Goal: Find specific page/section: Find specific page/section

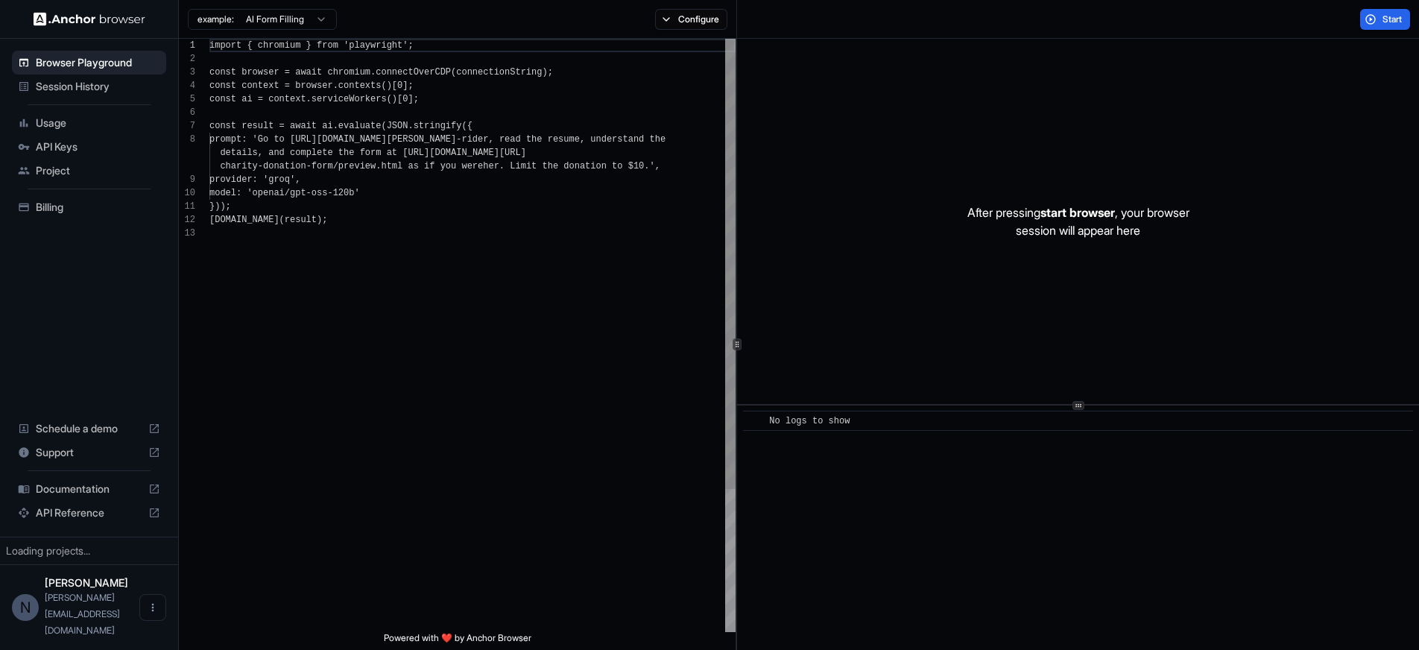
scroll to position [107, 0]
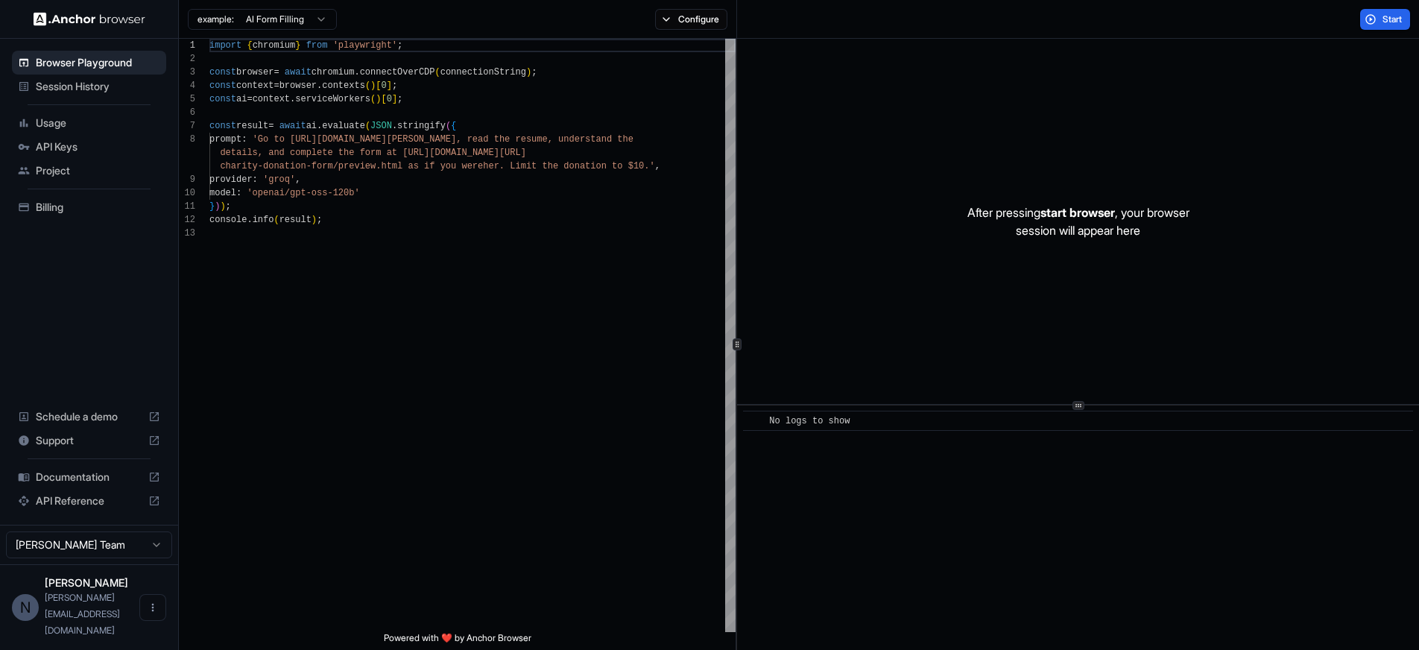
click at [54, 212] on span "Billing" at bounding box center [98, 207] width 124 height 15
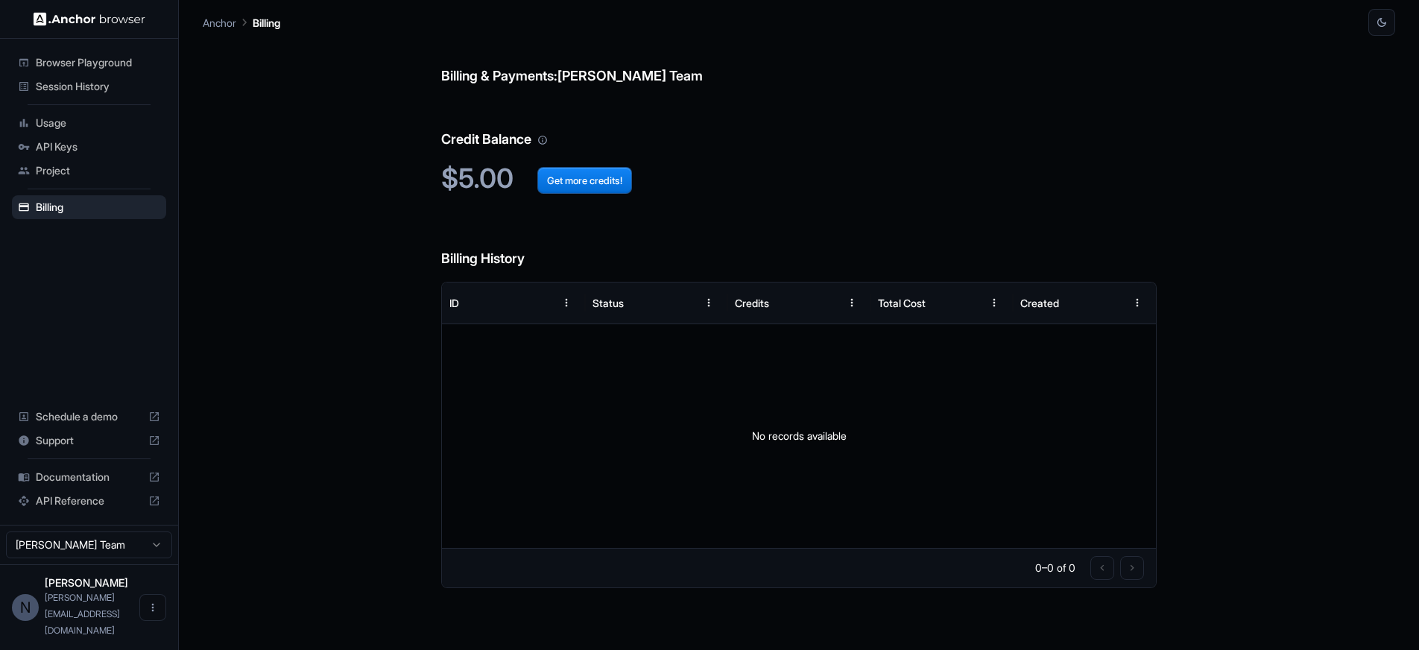
click at [855, 455] on div "No records available" at bounding box center [799, 436] width 714 height 224
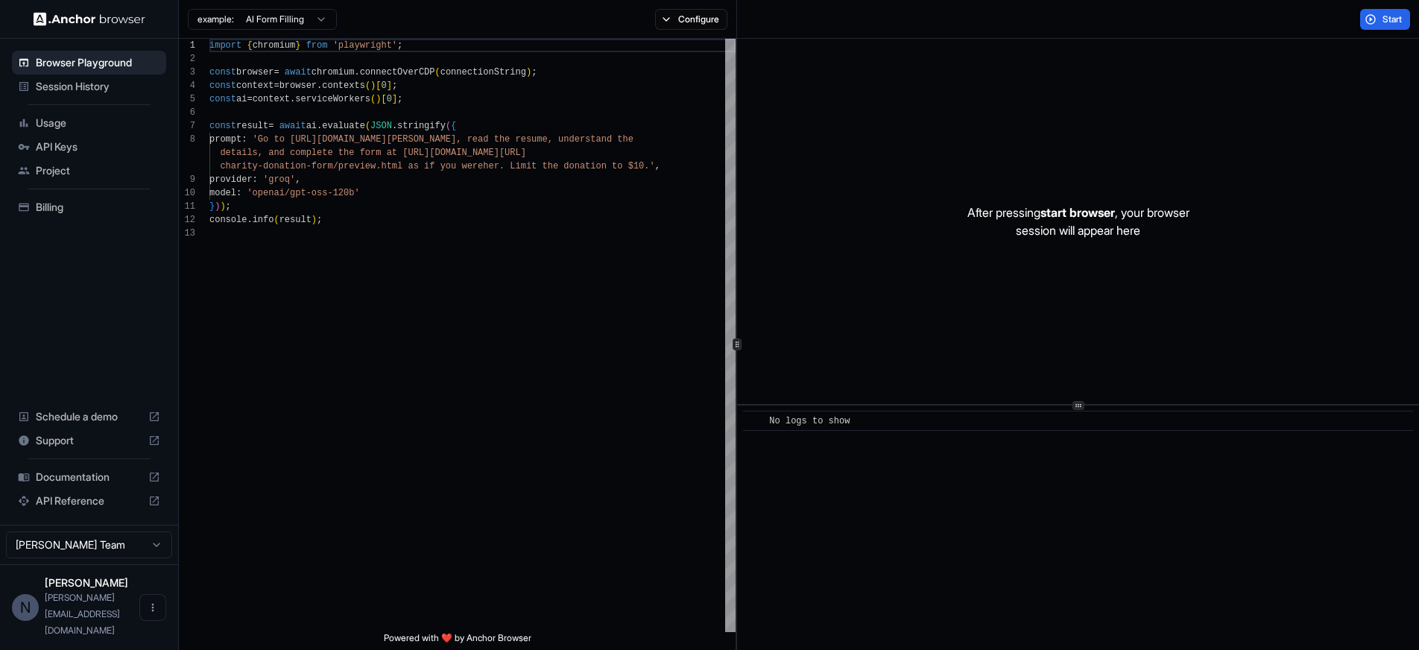
scroll to position [107, 0]
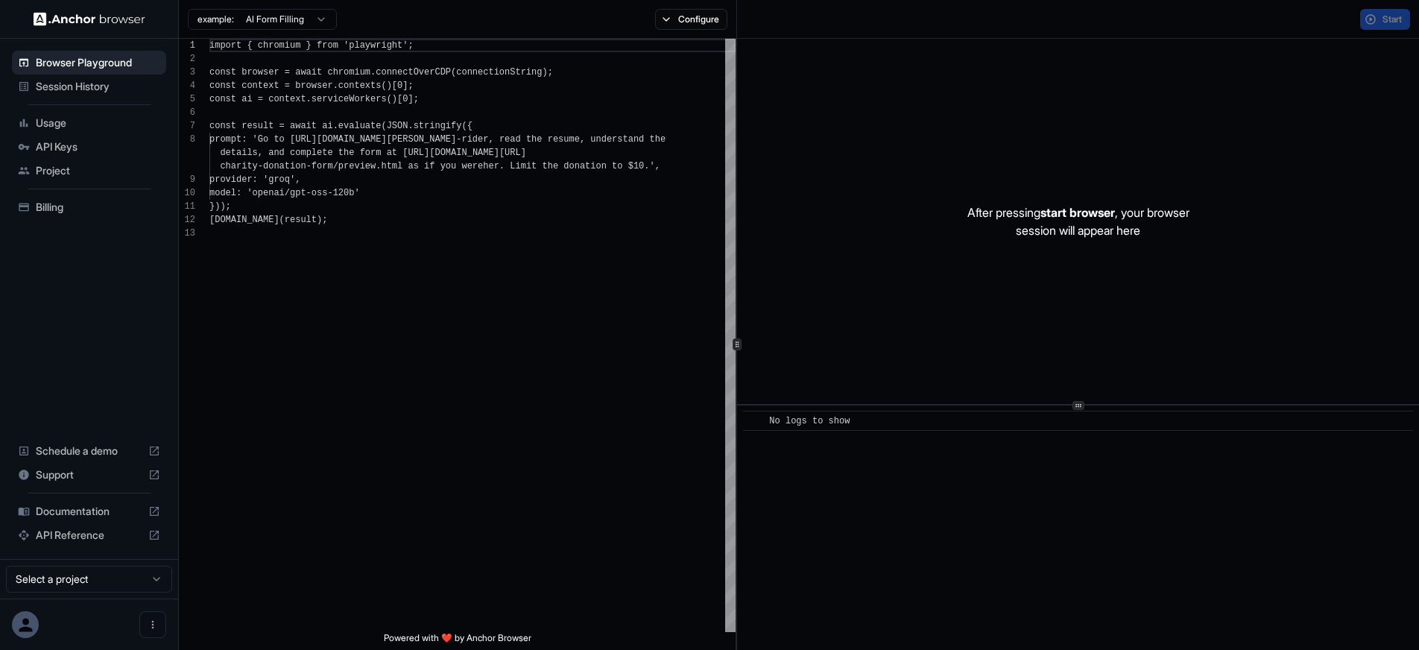
scroll to position [107, 0]
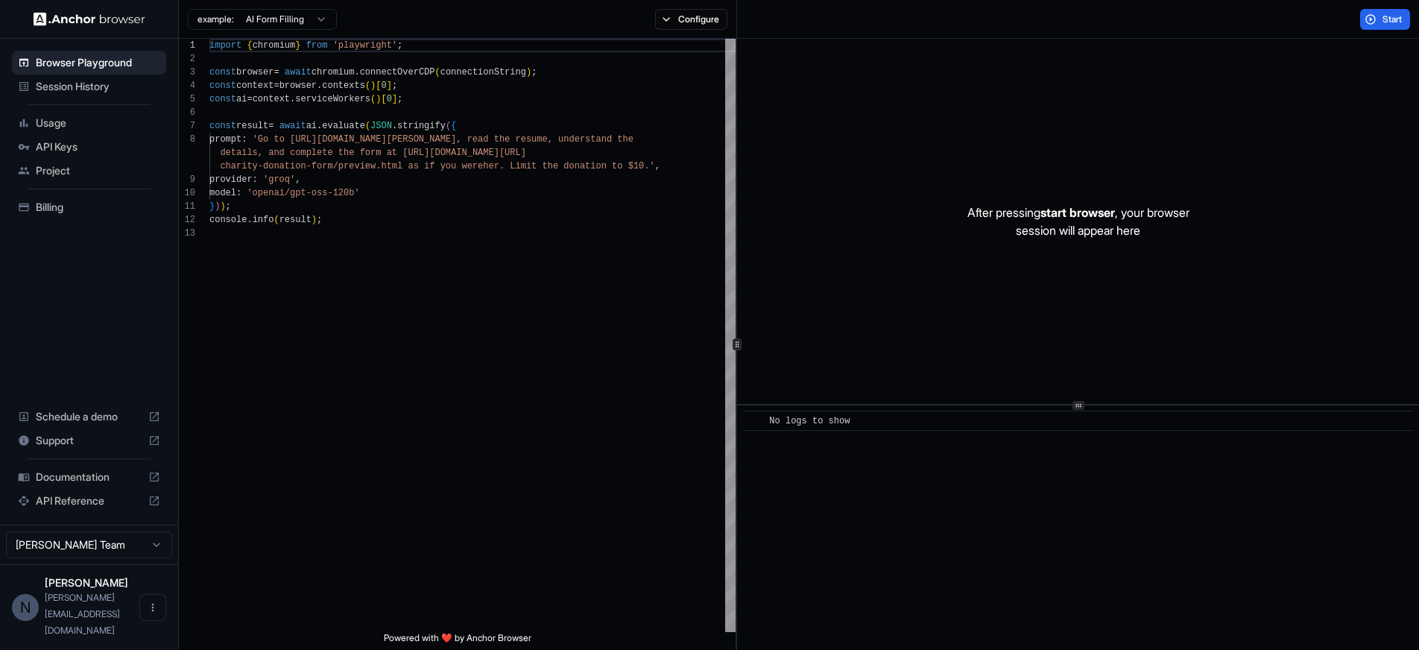
click at [83, 484] on span "Documentation" at bounding box center [89, 476] width 107 height 15
